Goal: Check status: Check status

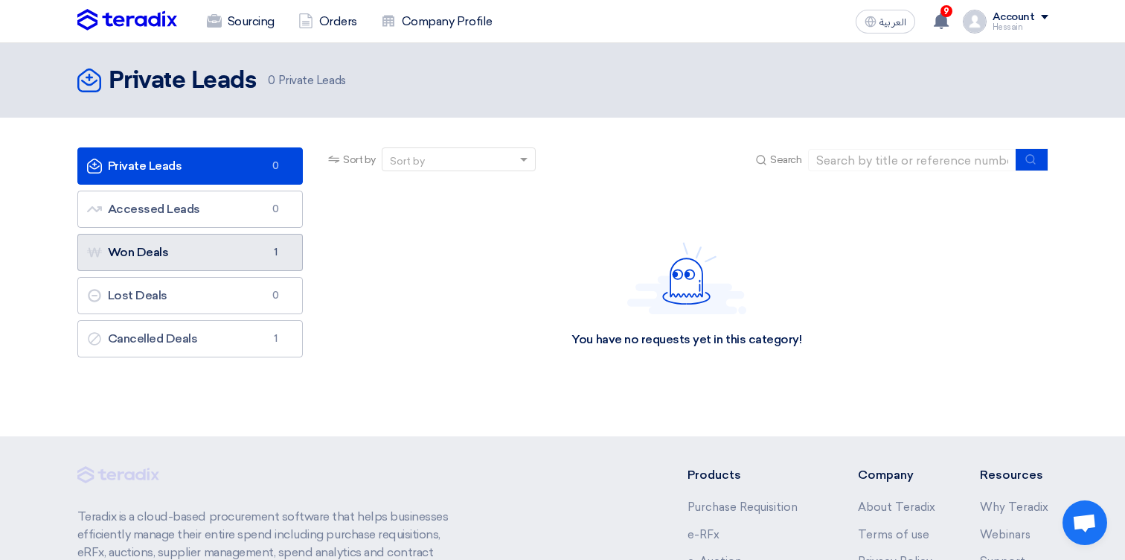
click at [231, 247] on link "Won Deals Won Deals 1" at bounding box center [190, 252] width 226 height 37
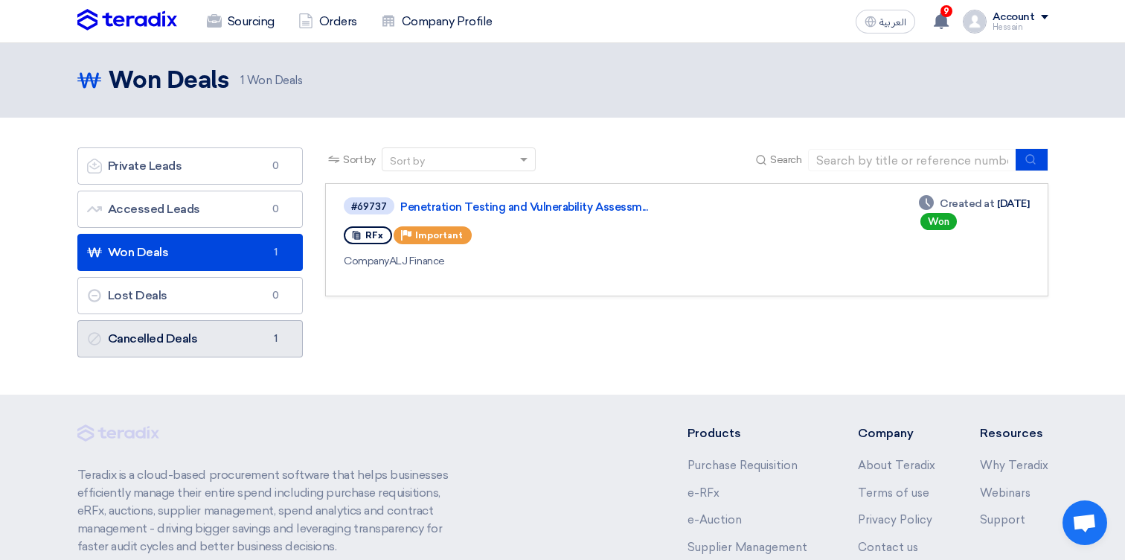
click at [246, 338] on link "Cancelled Deals Cancelled Deals 1" at bounding box center [190, 338] width 226 height 37
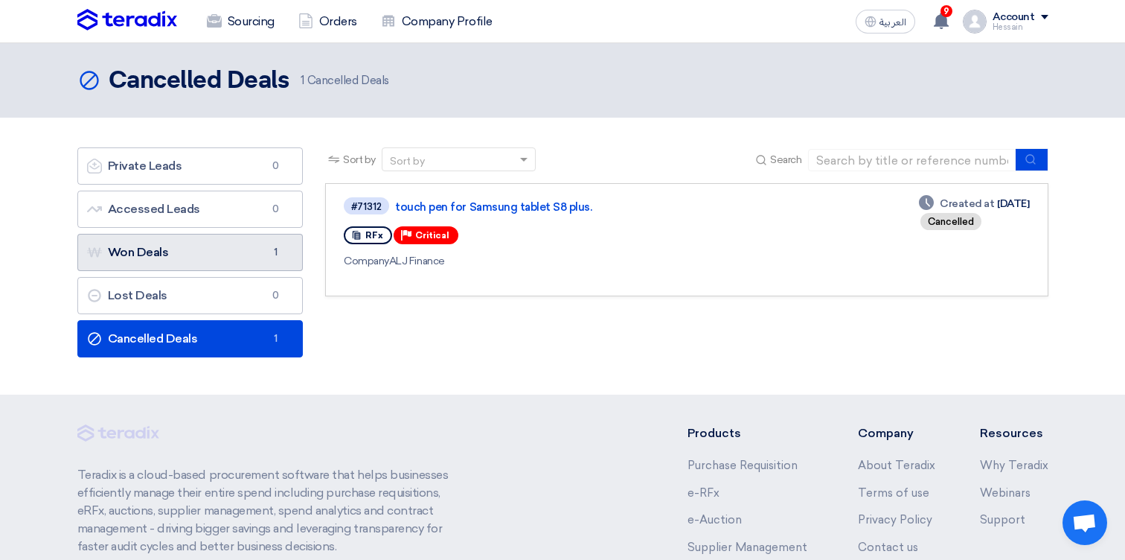
click at [242, 240] on link "Won Deals Won Deals 1" at bounding box center [190, 252] width 226 height 37
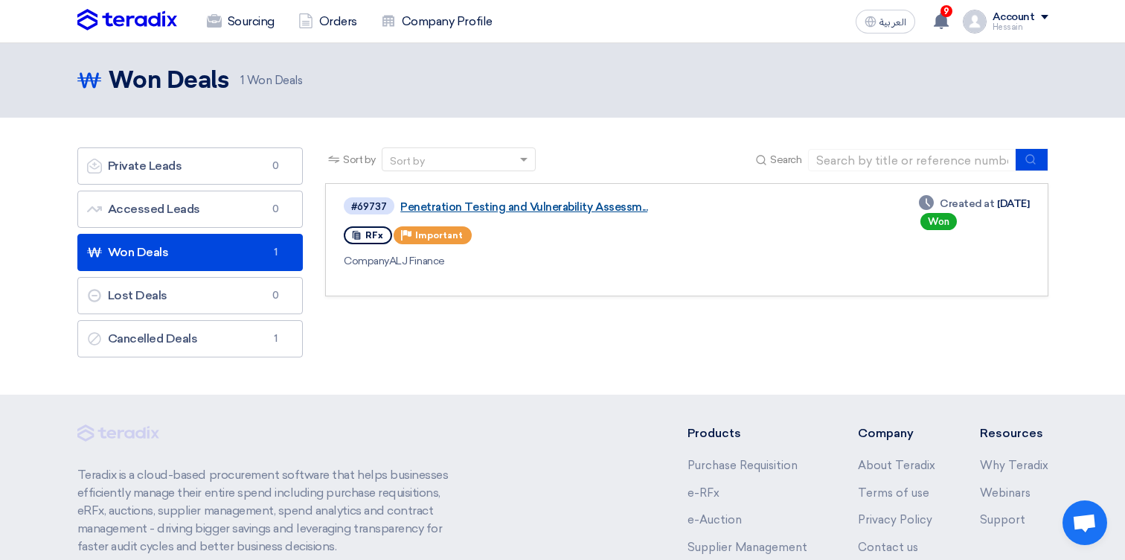
click at [555, 210] on link "Penetration Testing and Vulnerability Assessm..." at bounding box center [586, 206] width 372 height 13
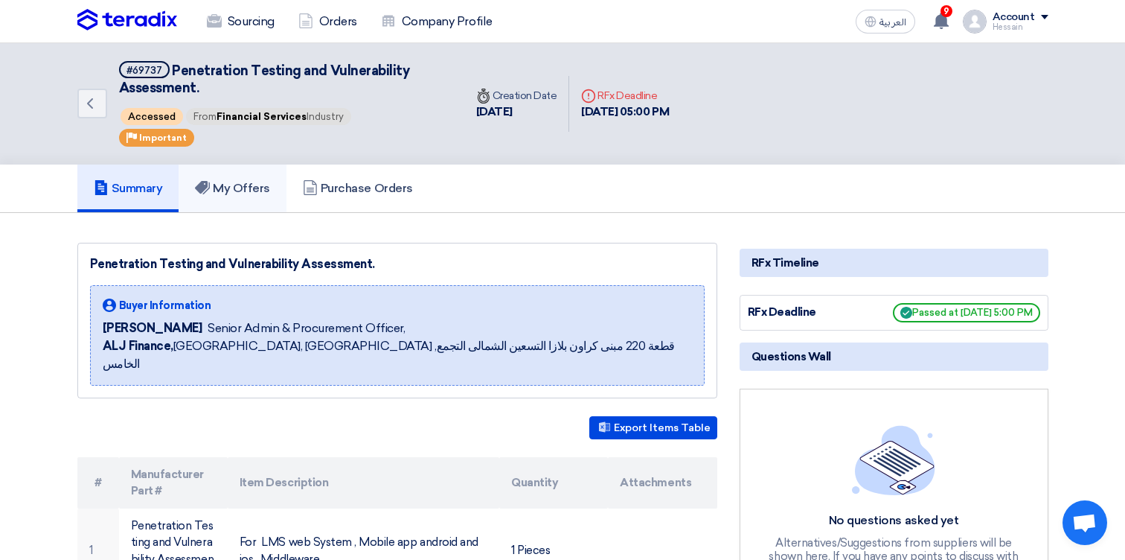
click at [228, 181] on h5 "My Offers" at bounding box center [232, 188] width 75 height 15
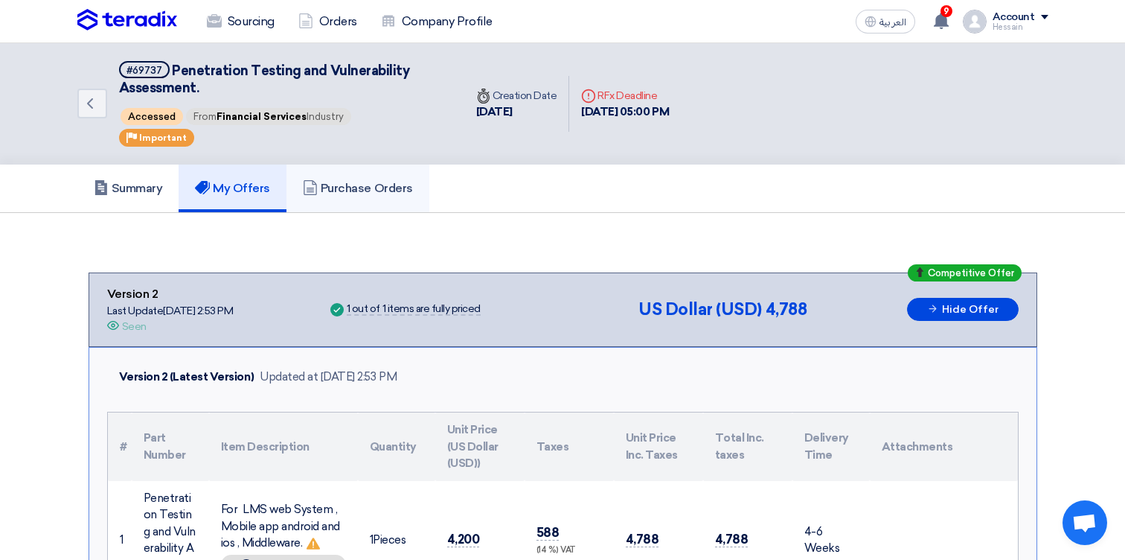
drag, startPoint x: 384, startPoint y: 183, endPoint x: 388, endPoint y: 175, distance: 9.3
click at [348, 172] on link "Purchase Orders" at bounding box center [358, 188] width 143 height 48
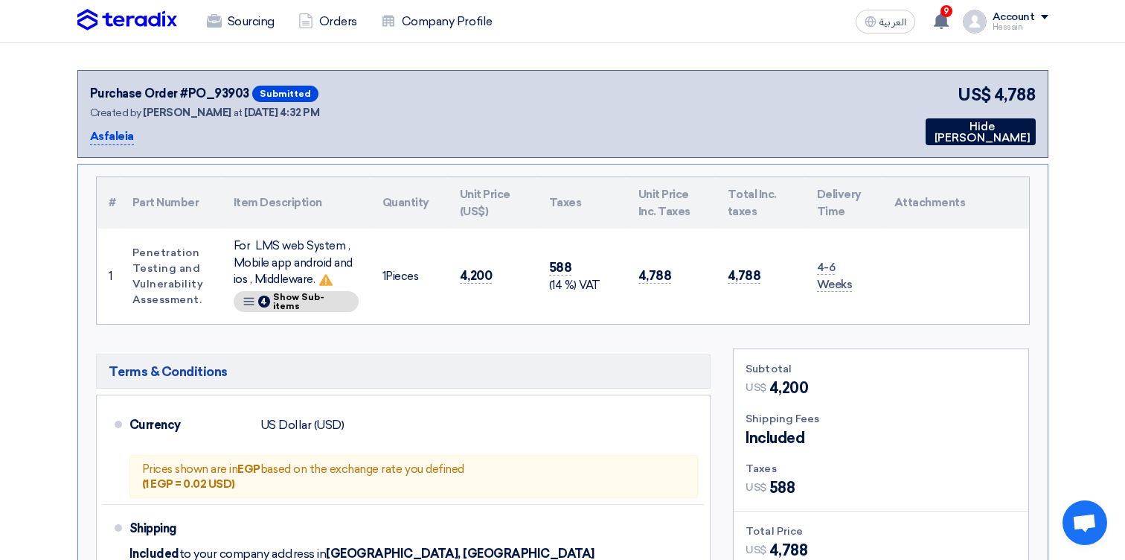
scroll to position [171, 0]
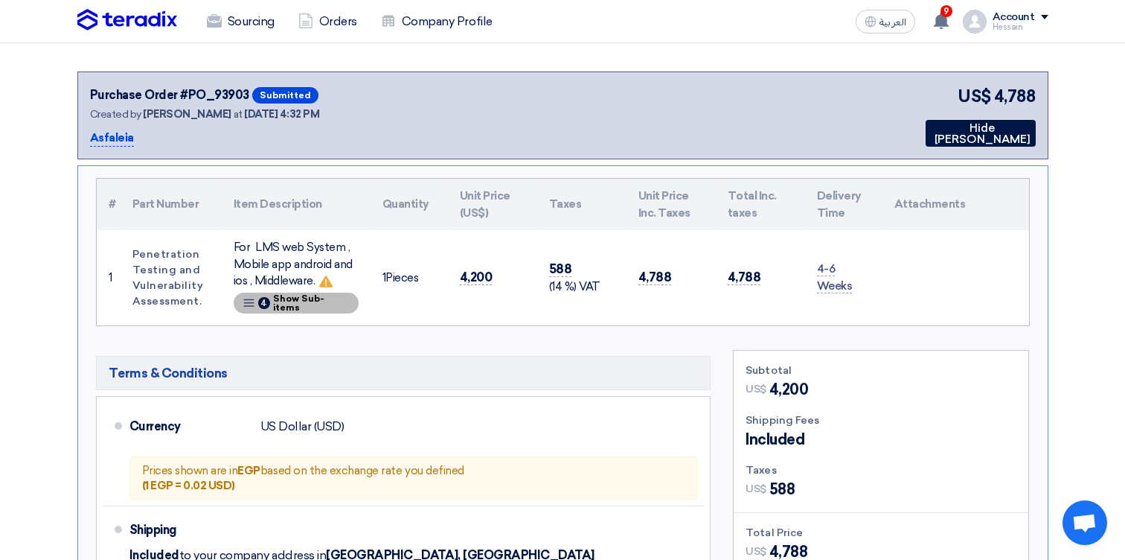
click at [278, 301] on span "Show Sub-items" at bounding box center [311, 303] width 77 height 18
